Goal: Transaction & Acquisition: Subscribe to service/newsletter

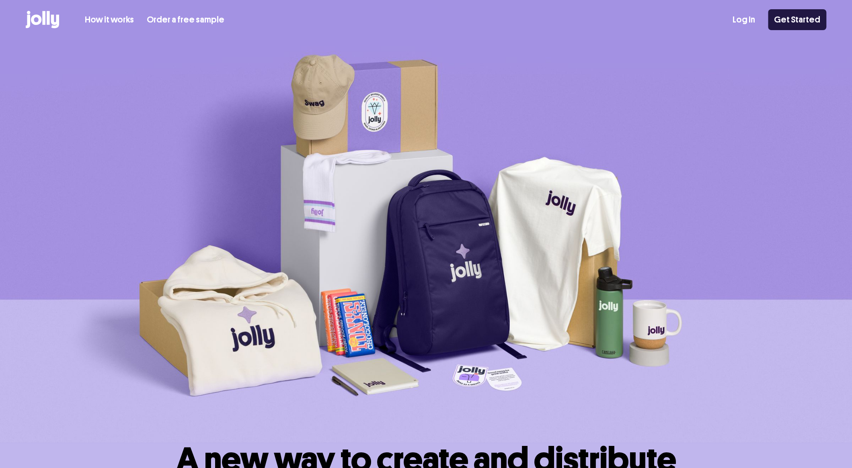
click at [784, 23] on link "Get Started" at bounding box center [797, 19] width 58 height 21
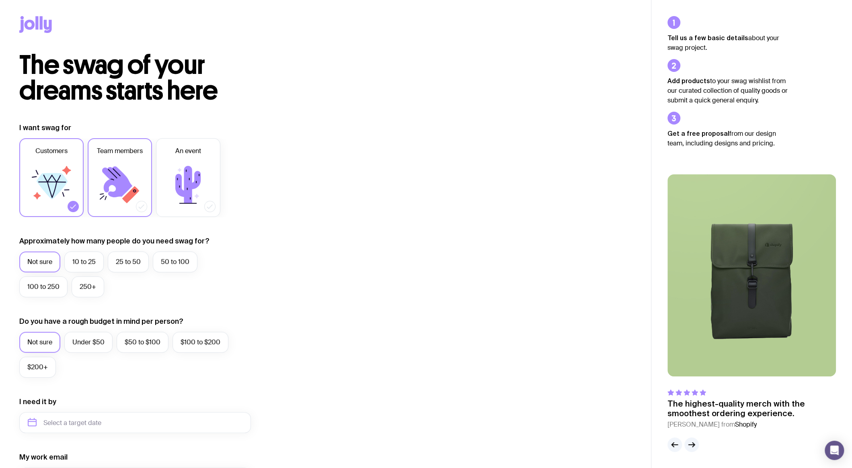
click at [124, 187] on icon at bounding box center [117, 181] width 30 height 31
click at [0, 0] on input "Team members" at bounding box center [0, 0] width 0 height 0
click at [47, 181] on icon at bounding box center [52, 179] width 18 height 8
click at [0, 0] on input "Customers" at bounding box center [0, 0] width 0 height 0
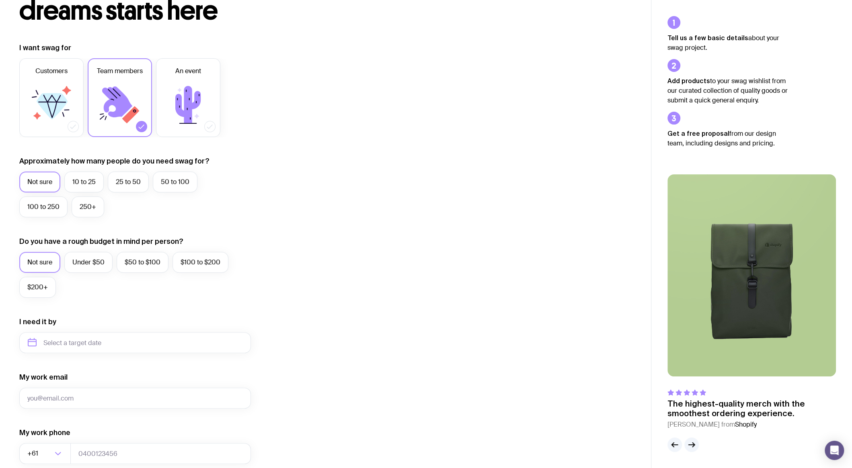
scroll to position [80, 0]
click at [94, 183] on label "10 to 25" at bounding box center [83, 181] width 39 height 21
click at [0, 0] on input "10 to 25" at bounding box center [0, 0] width 0 height 0
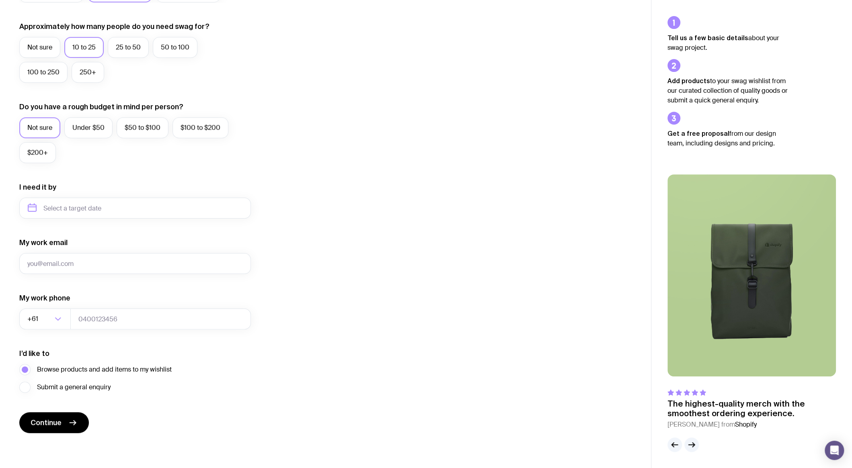
scroll to position [0, 0]
